Goal: Information Seeking & Learning: Learn about a topic

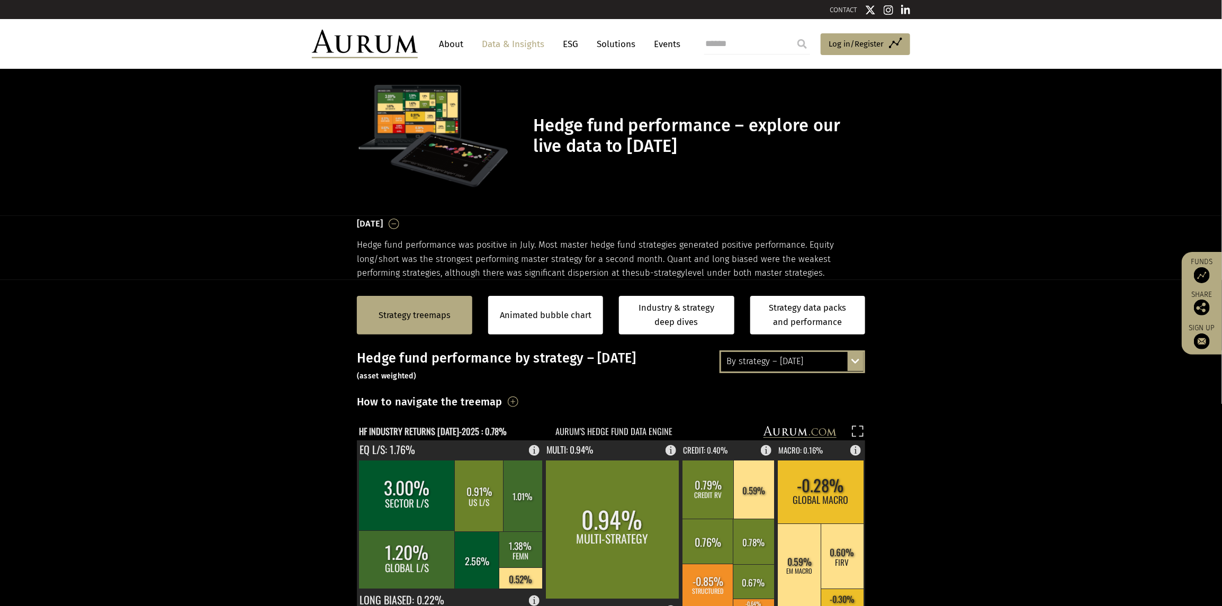
click at [854, 357] on div "By strategy – July 2025 By strategy – July 2025 By strategy – year to date 2016…" at bounding box center [793, 362] width 146 height 22
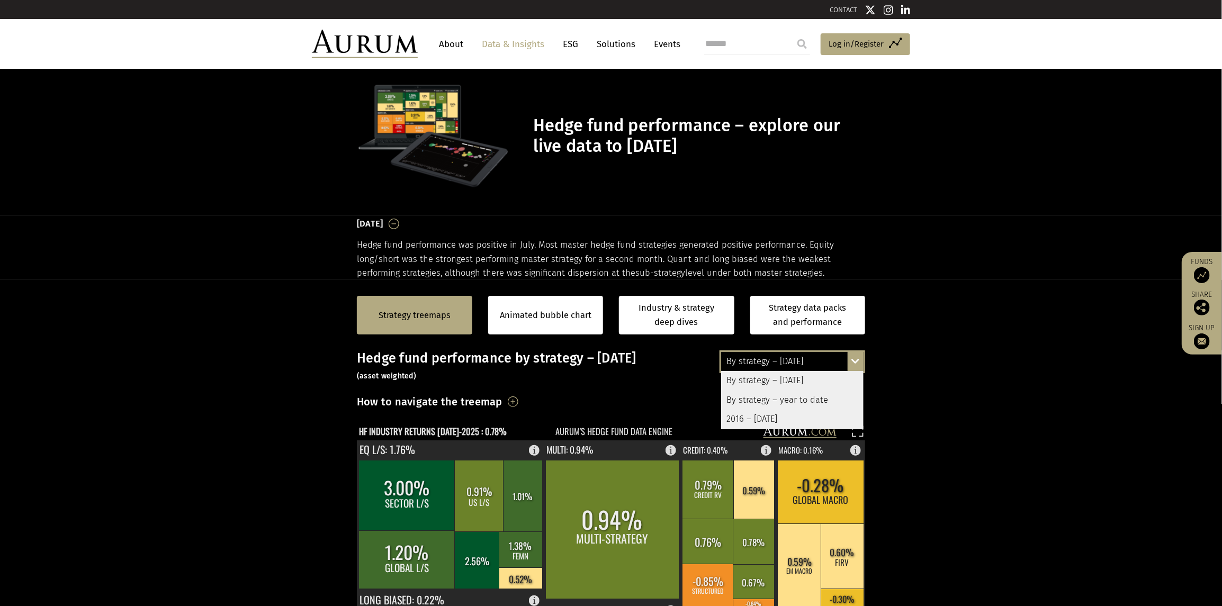
click at [801, 400] on div "By strategy – year to date" at bounding box center [792, 400] width 142 height 19
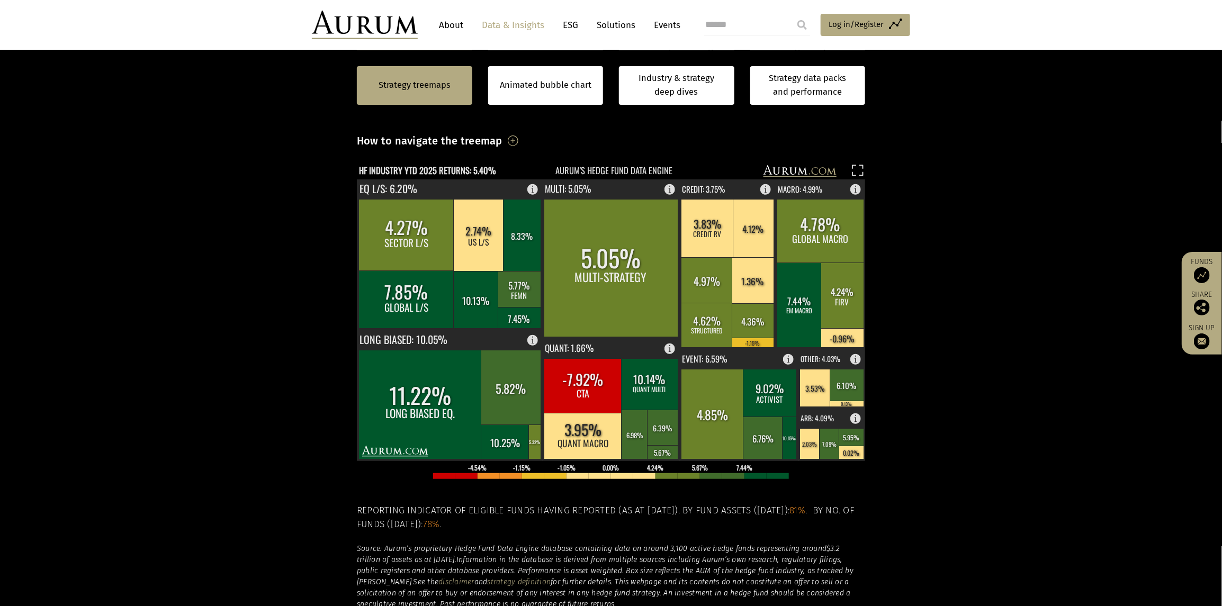
scroll to position [261, 0]
click at [166, 361] on section "Strategy treemaps Animated bubble chart Industry & strategy deep dives Strategy…" at bounding box center [611, 351] width 1222 height 662
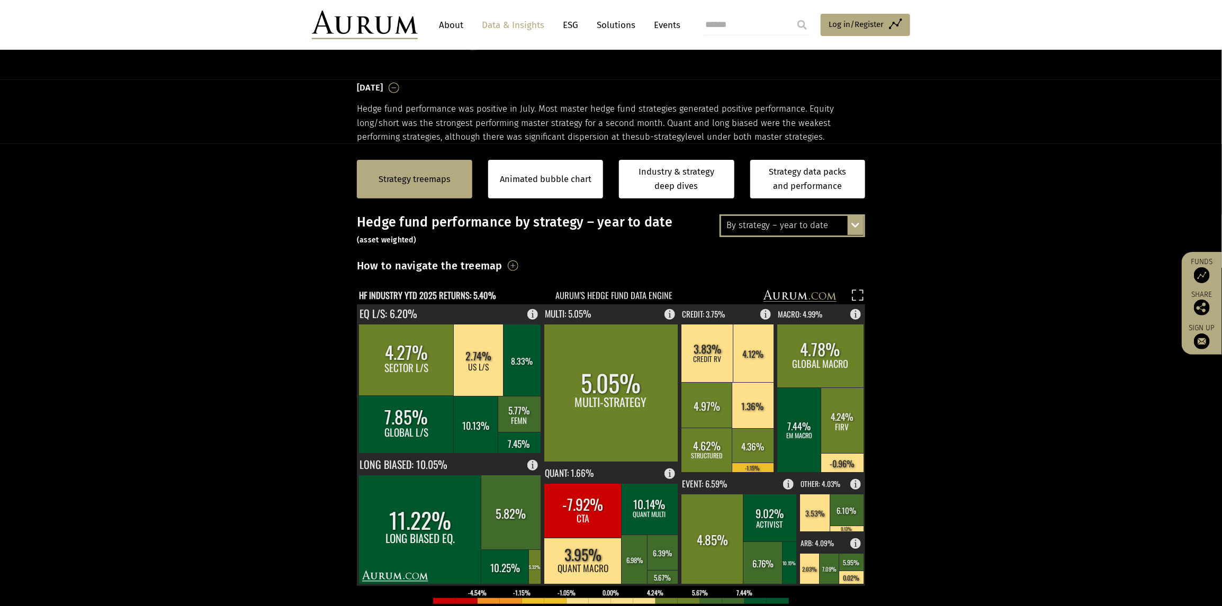
scroll to position [134, 0]
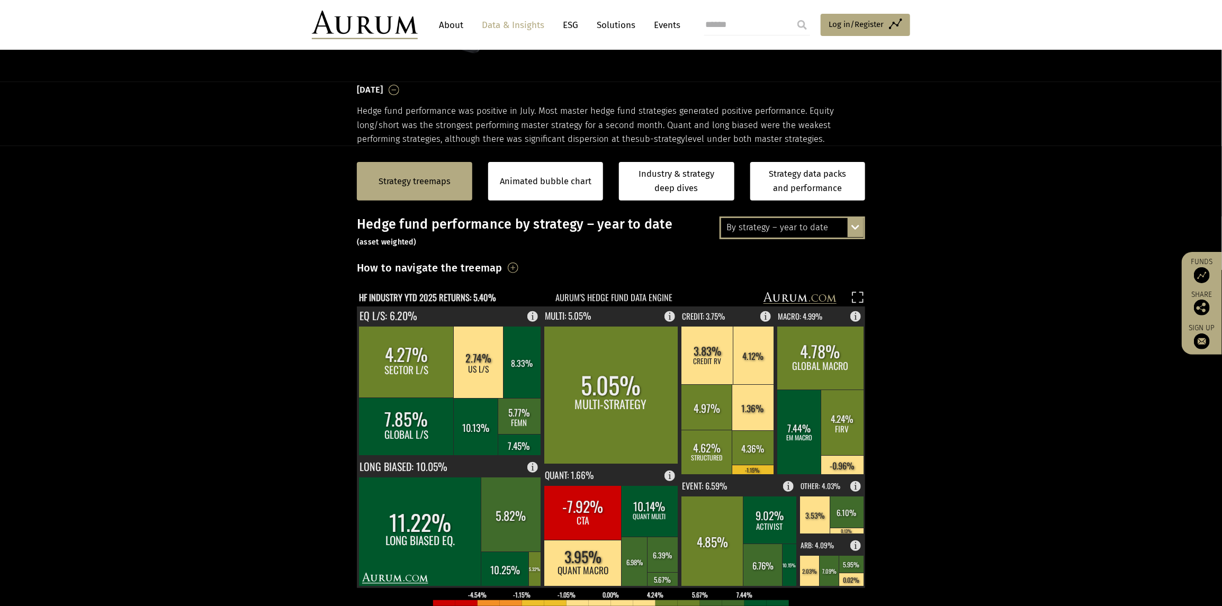
click at [856, 228] on div "By strategy – year to date By strategy – July 2025 By strategy – year to date 2…" at bounding box center [793, 228] width 146 height 22
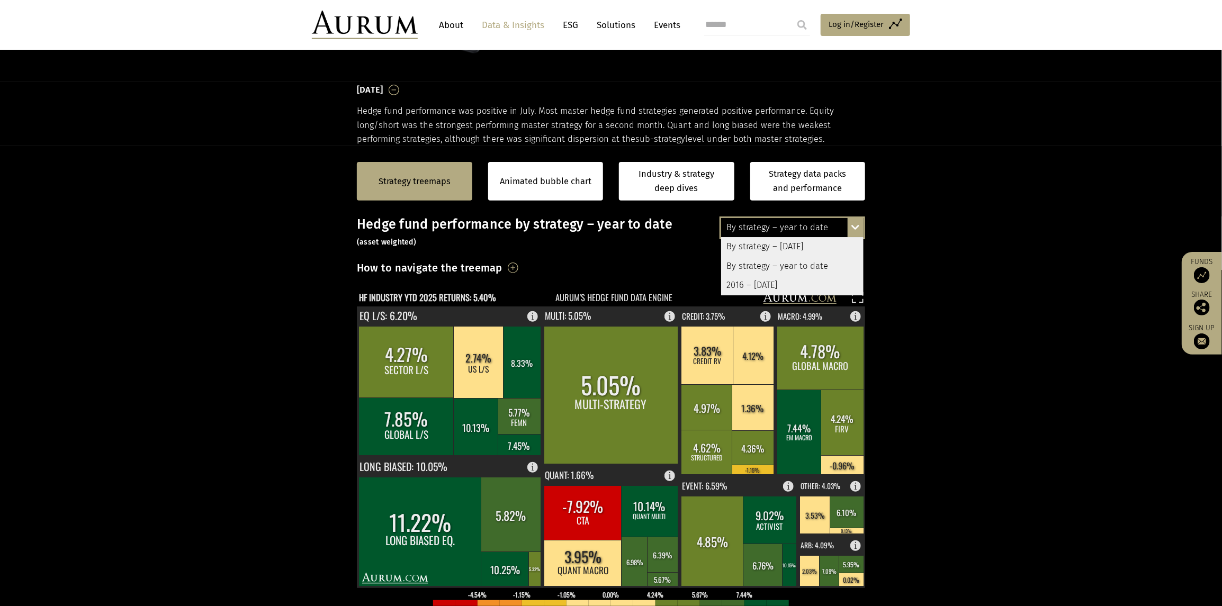
click at [765, 284] on div "2016 – [DATE]" at bounding box center [792, 285] width 142 height 19
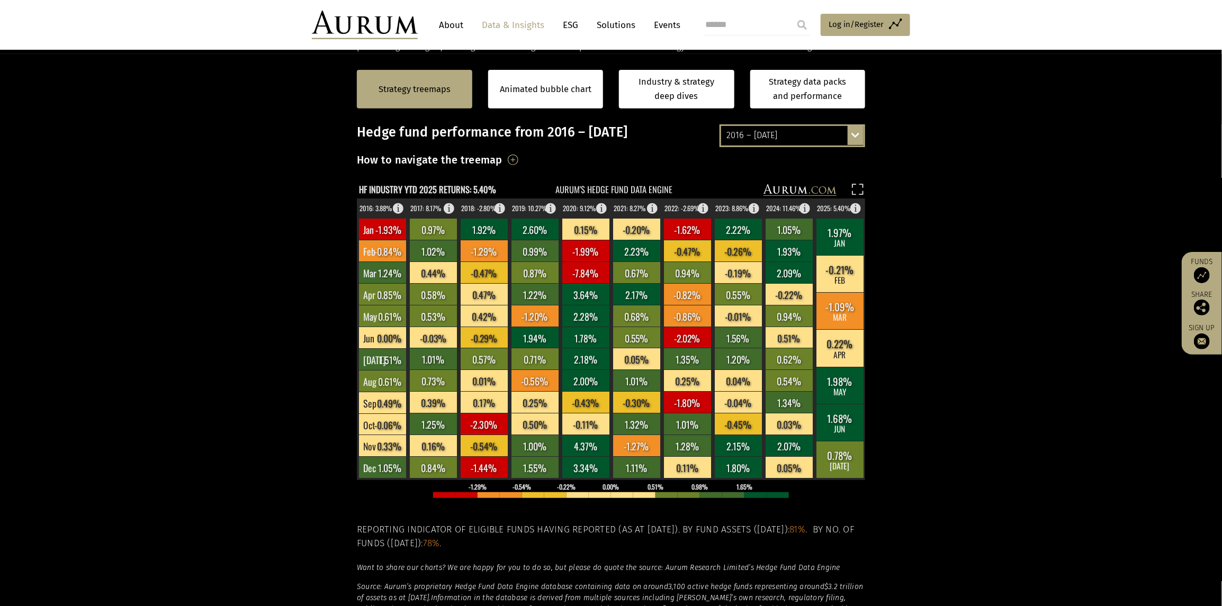
scroll to position [226, 0]
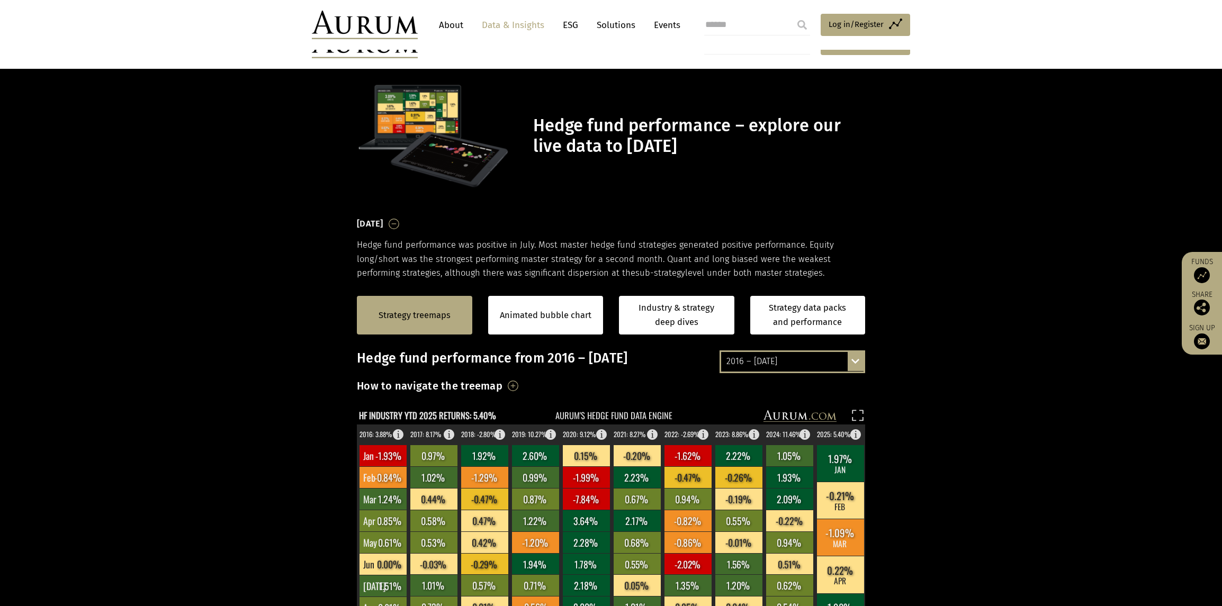
scroll to position [226, 0]
